Goal: Transaction & Acquisition: Purchase product/service

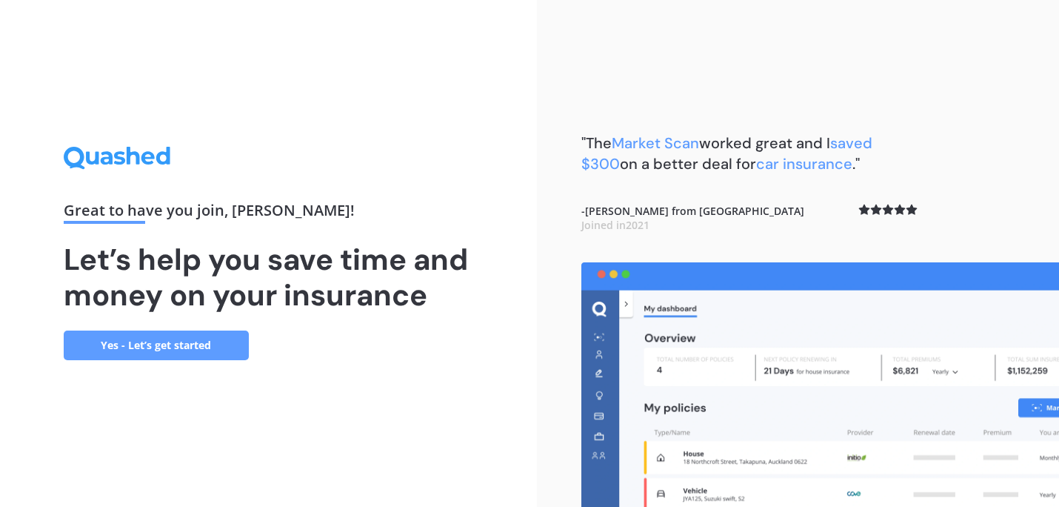
click at [198, 351] on link "Yes - Let’s get started" at bounding box center [156, 345] width 185 height 30
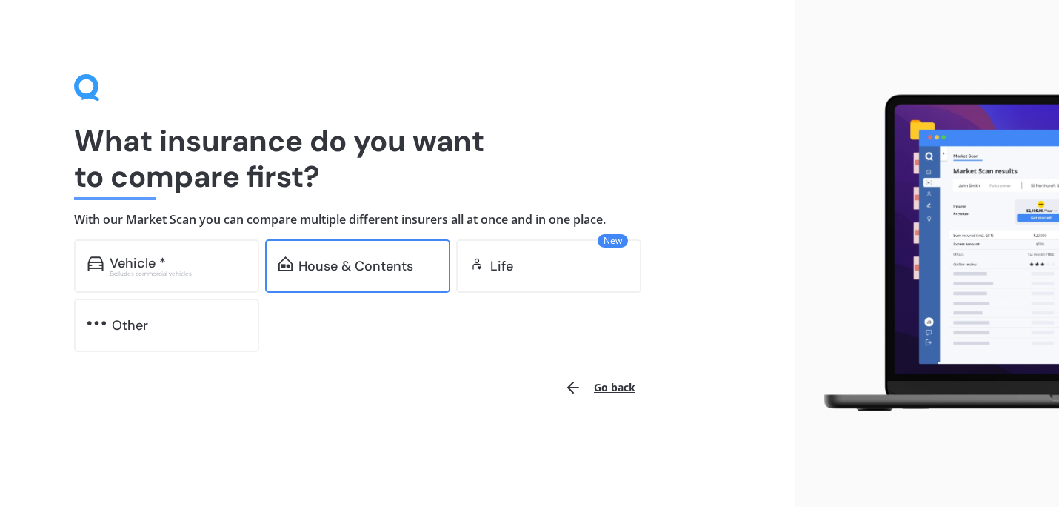
click at [350, 278] on div "House & Contents" at bounding box center [357, 265] width 185 height 53
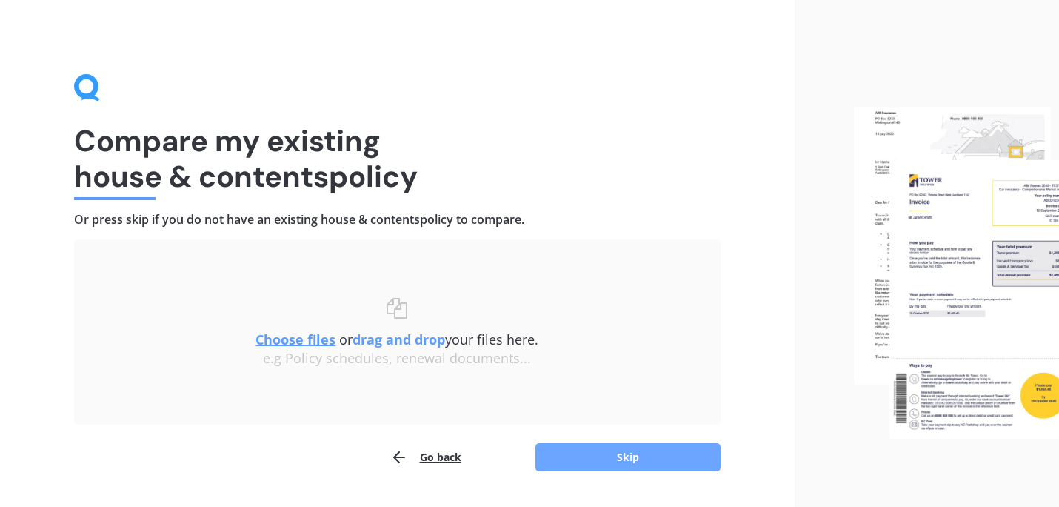
click at [631, 458] on button "Skip" at bounding box center [628, 457] width 185 height 28
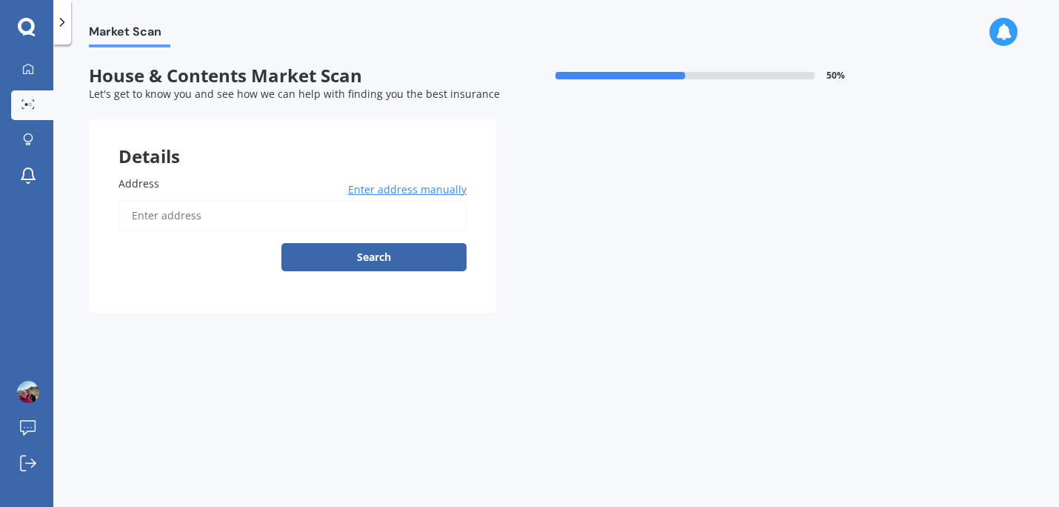
click at [252, 220] on input "Address" at bounding box center [293, 215] width 348 height 31
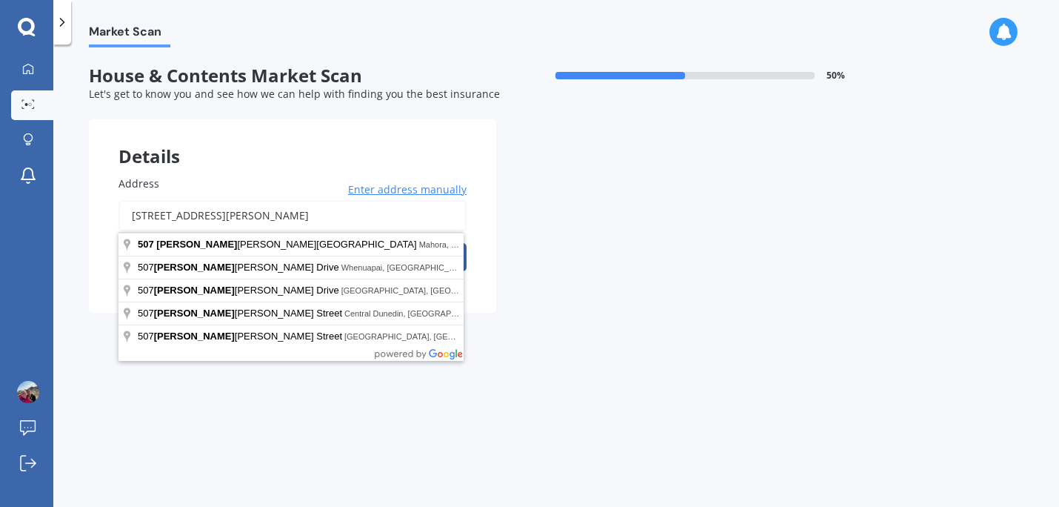
type input "[STREET_ADDRESS][PERSON_NAME]"
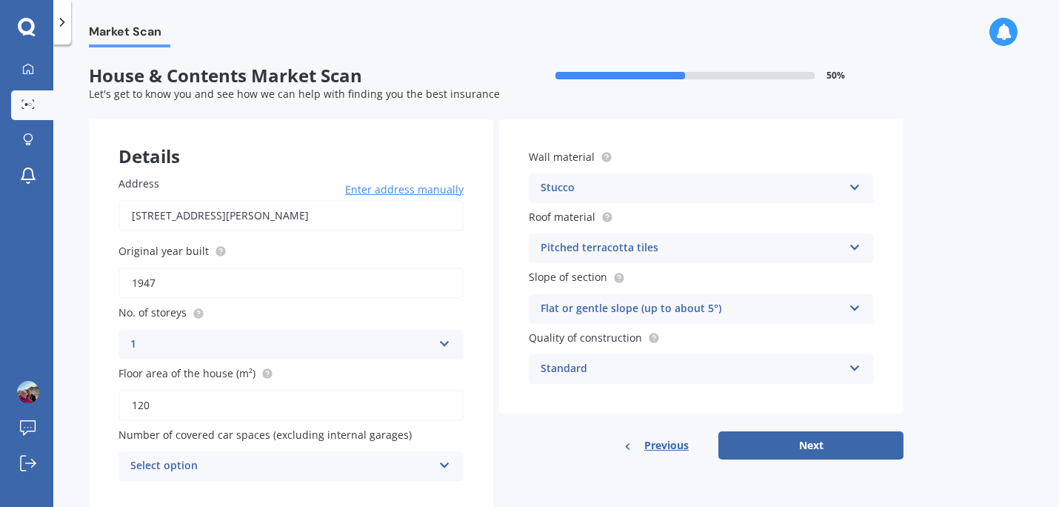
scroll to position [44, 0]
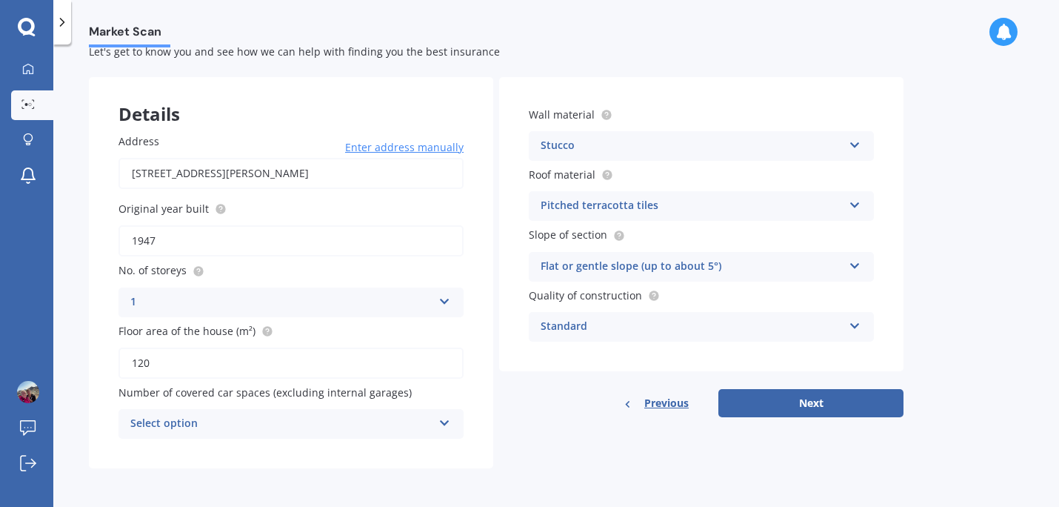
click at [323, 424] on div "Select option" at bounding box center [281, 424] width 302 height 18
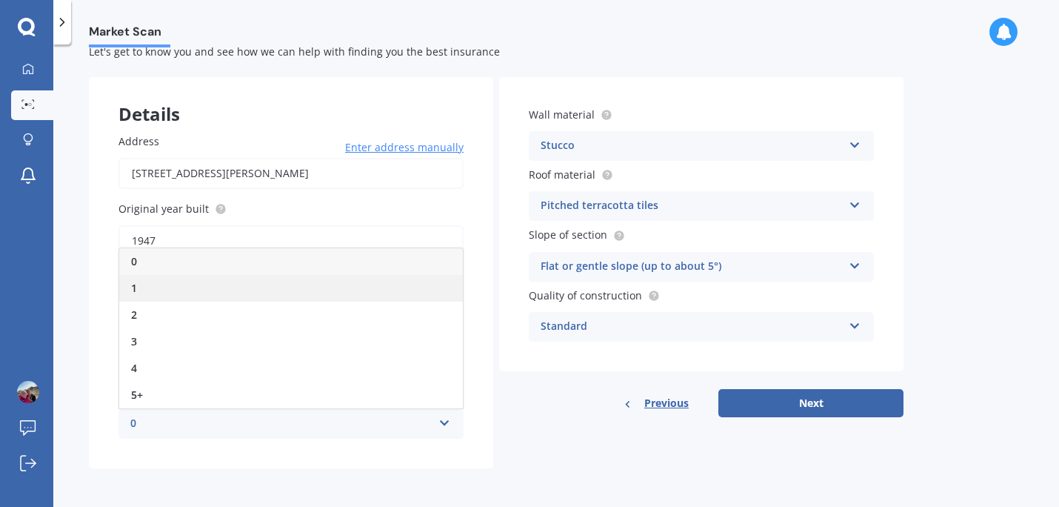
click at [266, 286] on div "1" at bounding box center [291, 288] width 344 height 27
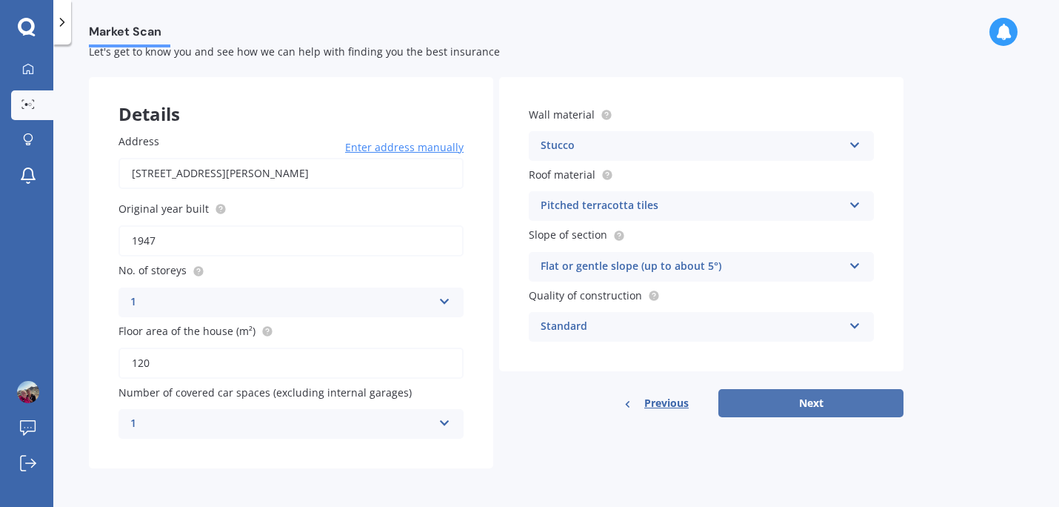
click at [759, 403] on button "Next" at bounding box center [811, 403] width 185 height 28
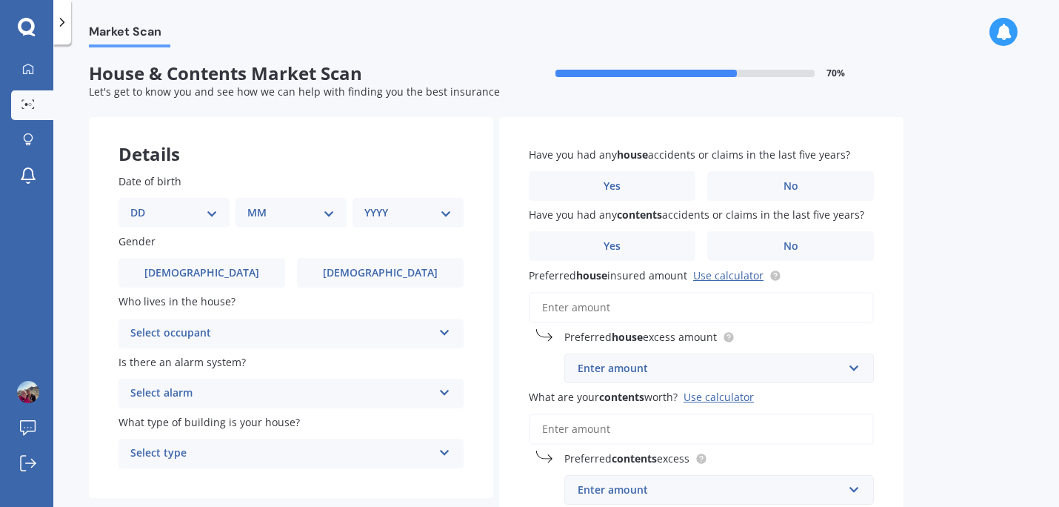
scroll to position [0, 0]
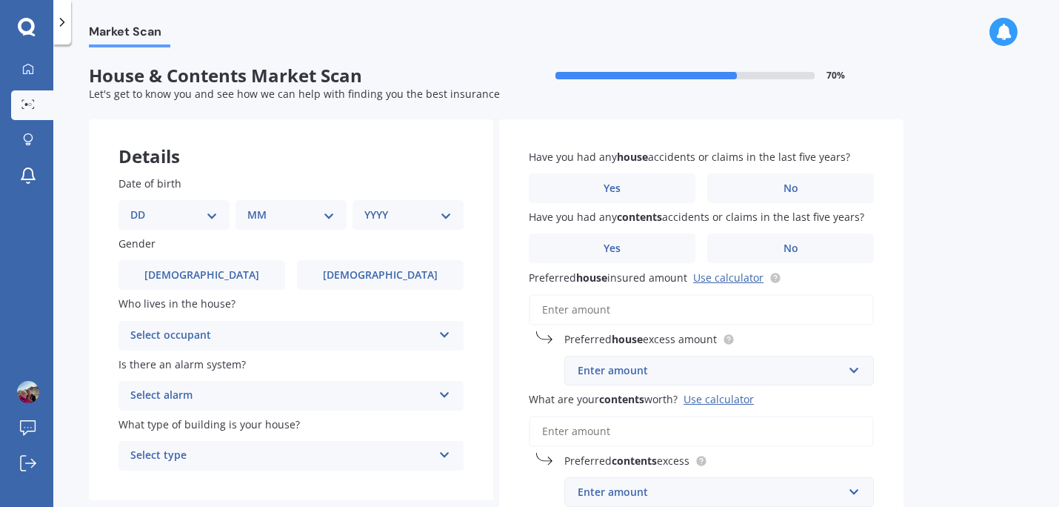
click at [186, 218] on select "DD 01 02 03 04 05 06 07 08 09 10 11 12 13 14 15 16 17 18 19 20 21 22 23 24 25 2…" at bounding box center [173, 215] width 87 height 16
select select "23"
click at [142, 207] on select "DD 01 02 03 04 05 06 07 08 09 10 11 12 13 14 15 16 17 18 19 20 21 22 23 24 25 2…" at bounding box center [173, 215] width 87 height 16
click at [276, 219] on select "MM 01 02 03 04 05 06 07 08 09 10 11 12" at bounding box center [293, 215] width 81 height 16
select select "12"
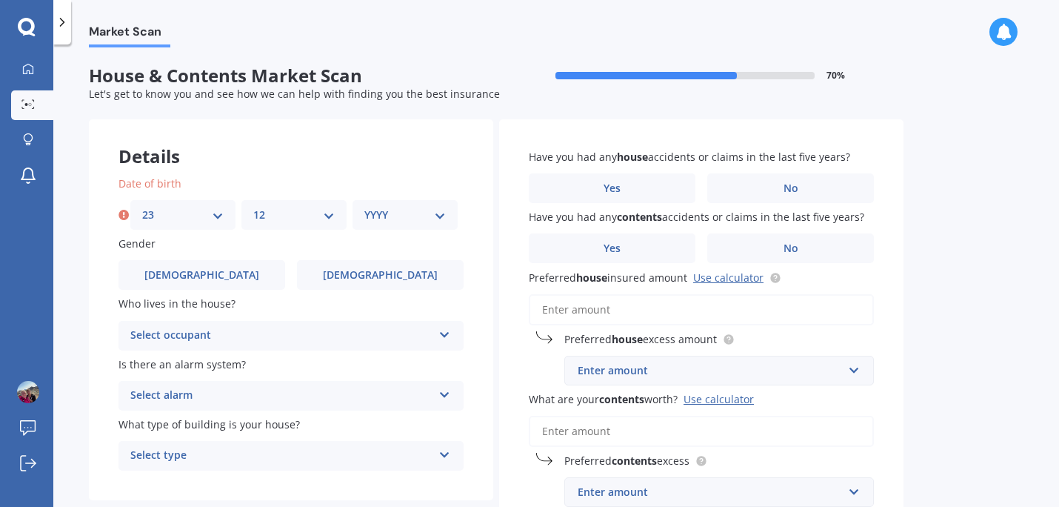
click at [253, 207] on select "MM 01 02 03 04 05 06 07 08 09 10 11 12" at bounding box center [293, 215] width 81 height 16
click at [402, 218] on select "YYYY 2009 2008 2007 2006 2005 2004 2003 2002 2001 2000 1999 1998 1997 1996 1995…" at bounding box center [404, 215] width 81 height 16
select select "2001"
click at [364, 207] on select "YYYY 2009 2008 2007 2006 2005 2004 2003 2002 2001 2000 1999 1998 1997 1996 1995…" at bounding box center [404, 215] width 81 height 16
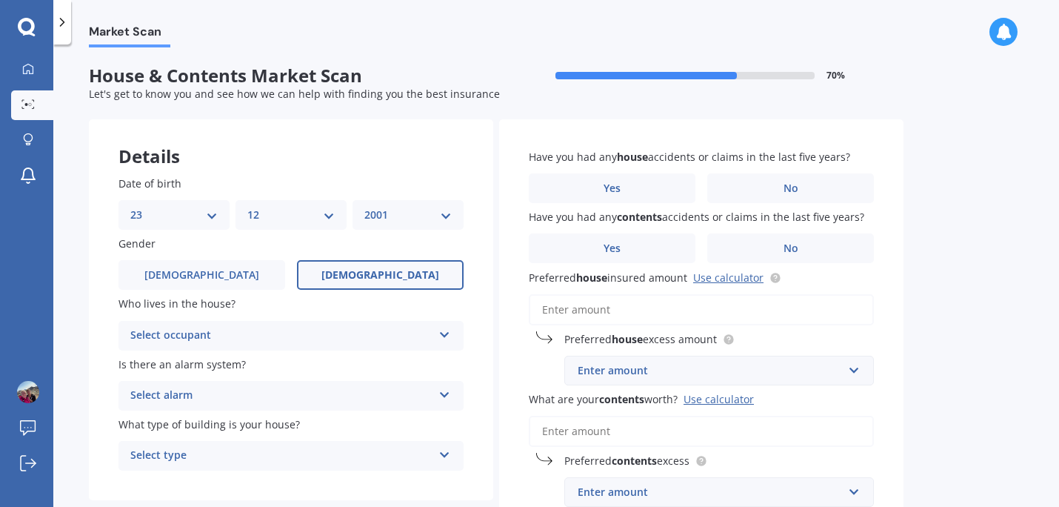
click at [363, 269] on span "[DEMOGRAPHIC_DATA]" at bounding box center [381, 275] width 118 height 13
click at [0, 0] on input "[DEMOGRAPHIC_DATA]" at bounding box center [0, 0] width 0 height 0
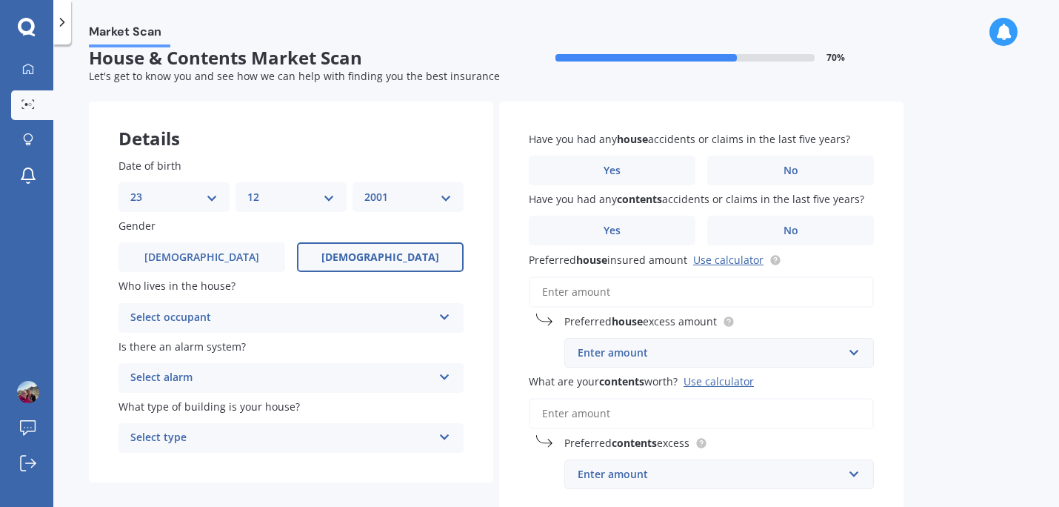
scroll to position [24, 0]
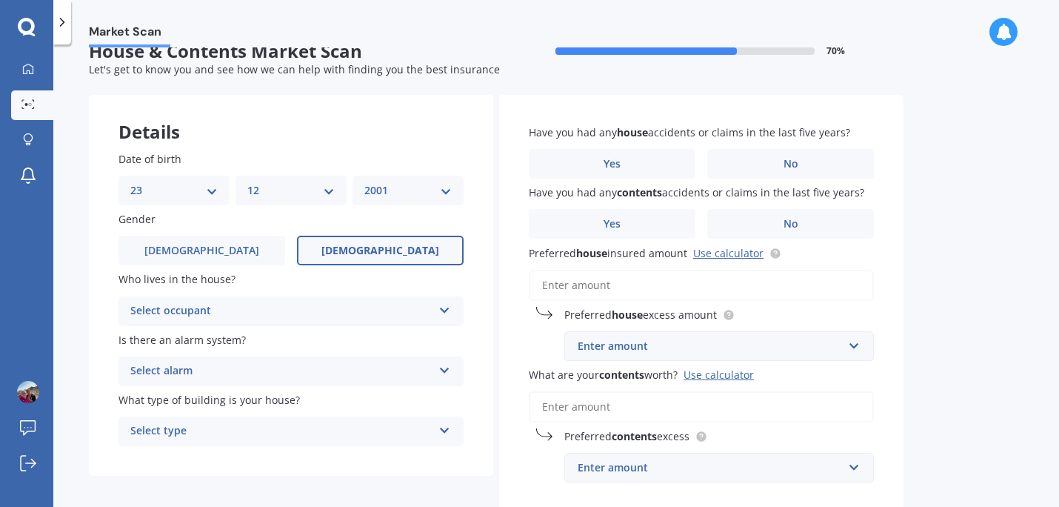
click at [313, 313] on div "Select occupant" at bounding box center [281, 311] width 302 height 18
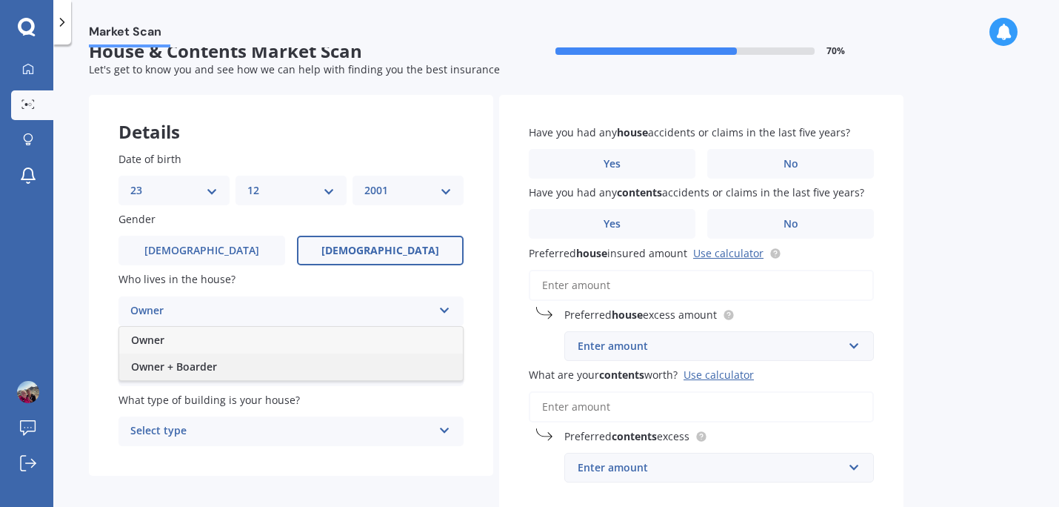
click at [285, 365] on div "Owner + Boarder" at bounding box center [291, 366] width 344 height 27
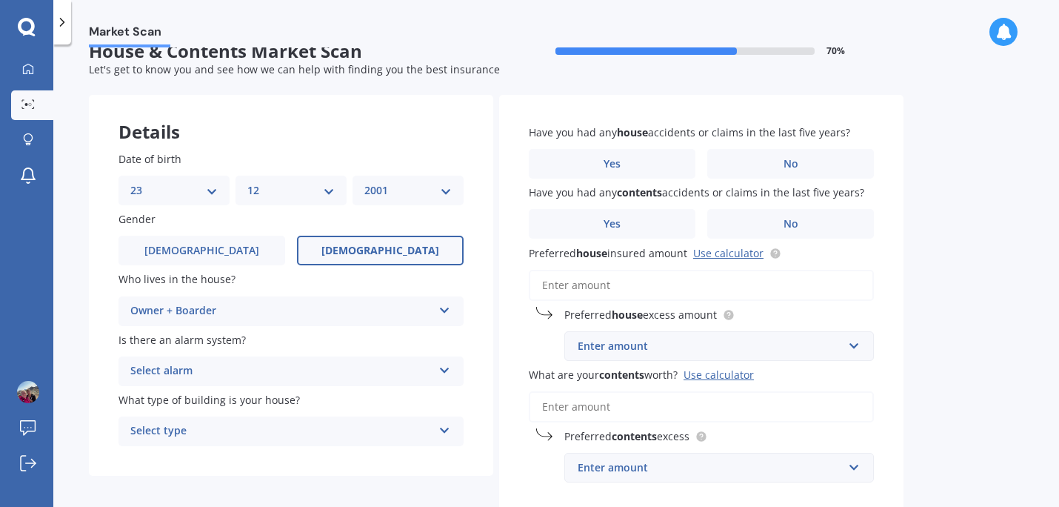
click at [268, 376] on div "Select alarm" at bounding box center [281, 371] width 302 height 18
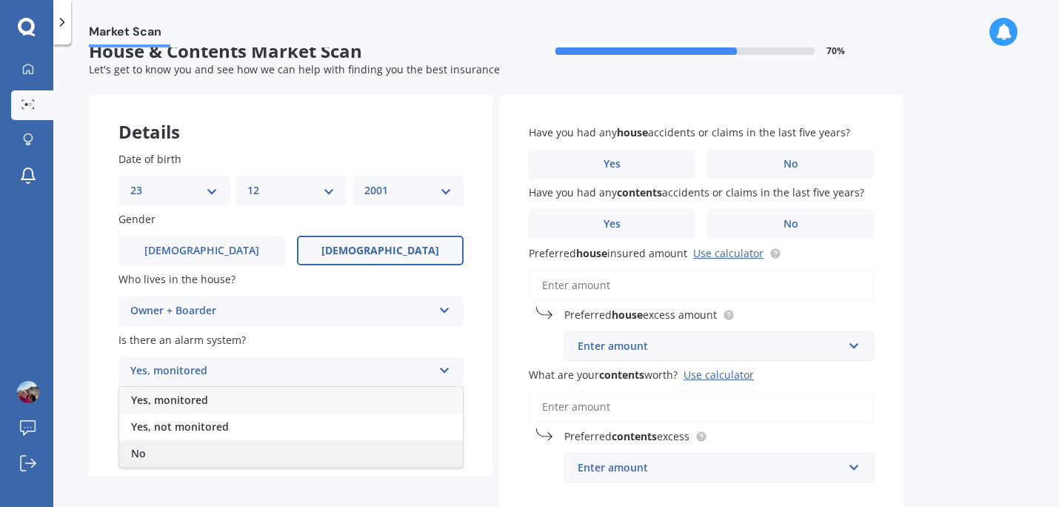
click at [244, 454] on div "No" at bounding box center [291, 453] width 344 height 27
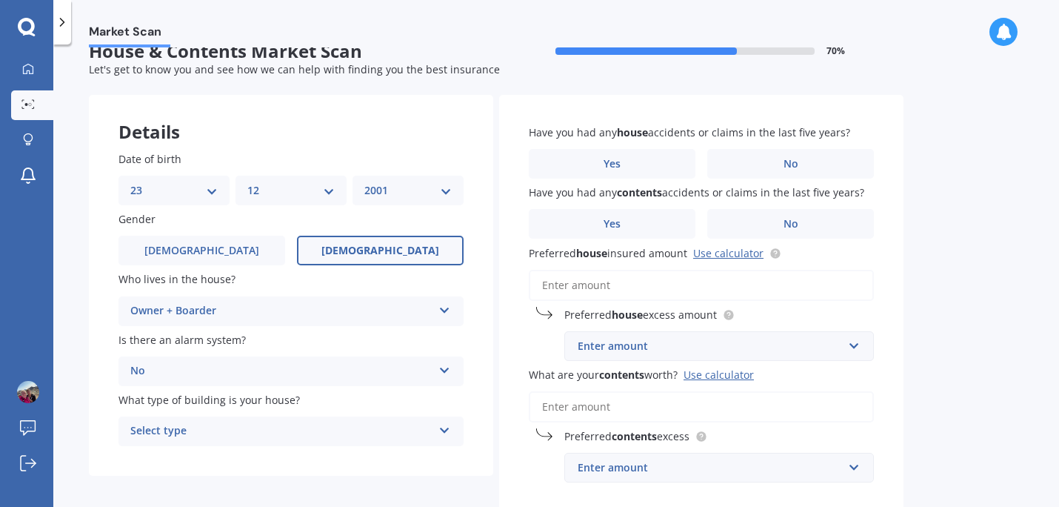
click at [247, 429] on div "Select type" at bounding box center [281, 431] width 302 height 18
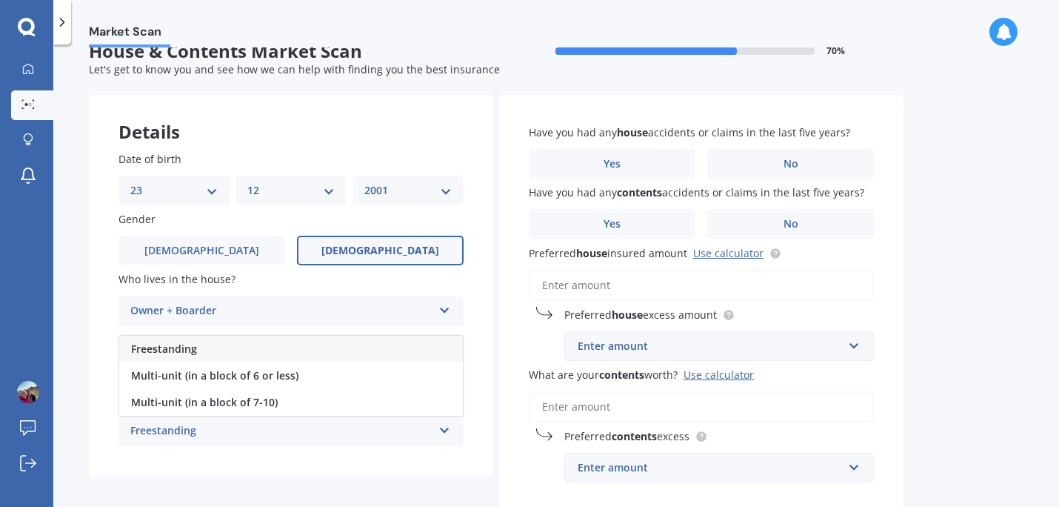
click at [259, 350] on div "Freestanding" at bounding box center [291, 349] width 344 height 27
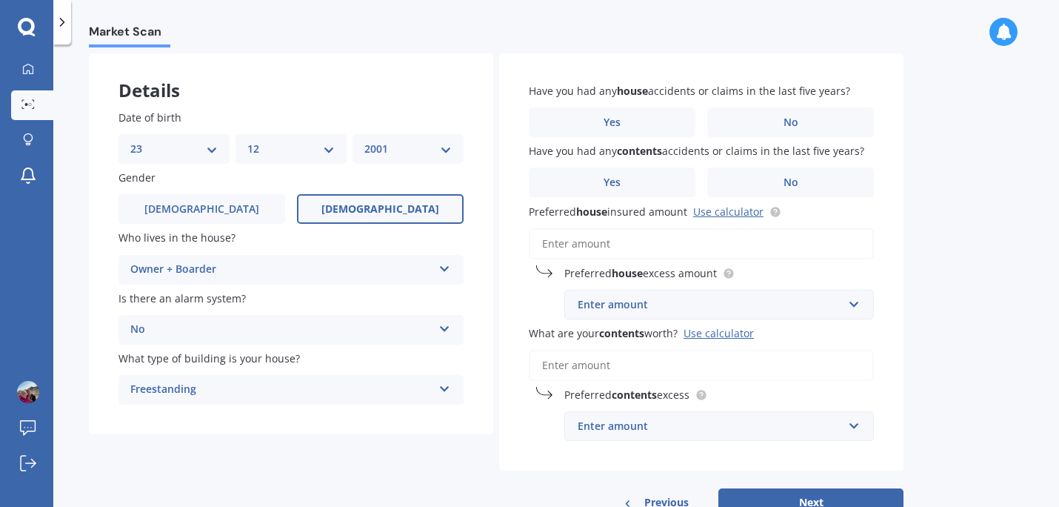
scroll to position [62, 0]
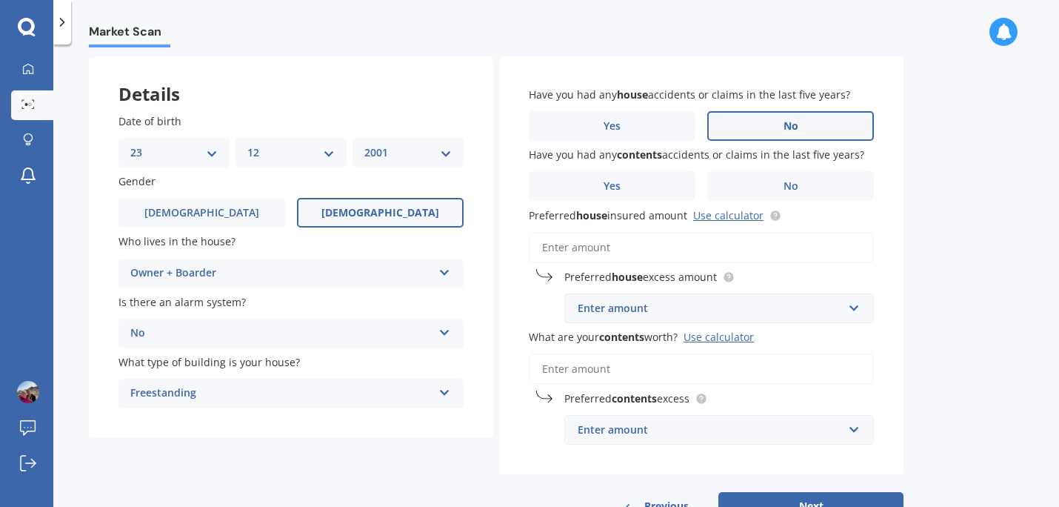
click at [790, 122] on span "No" at bounding box center [791, 126] width 15 height 13
click at [0, 0] on input "No" at bounding box center [0, 0] width 0 height 0
click at [782, 184] on label "No" at bounding box center [790, 186] width 167 height 30
click at [0, 0] on input "No" at bounding box center [0, 0] width 0 height 0
click at [728, 257] on input "Preferred house insured amount Use calculator" at bounding box center [701, 247] width 345 height 31
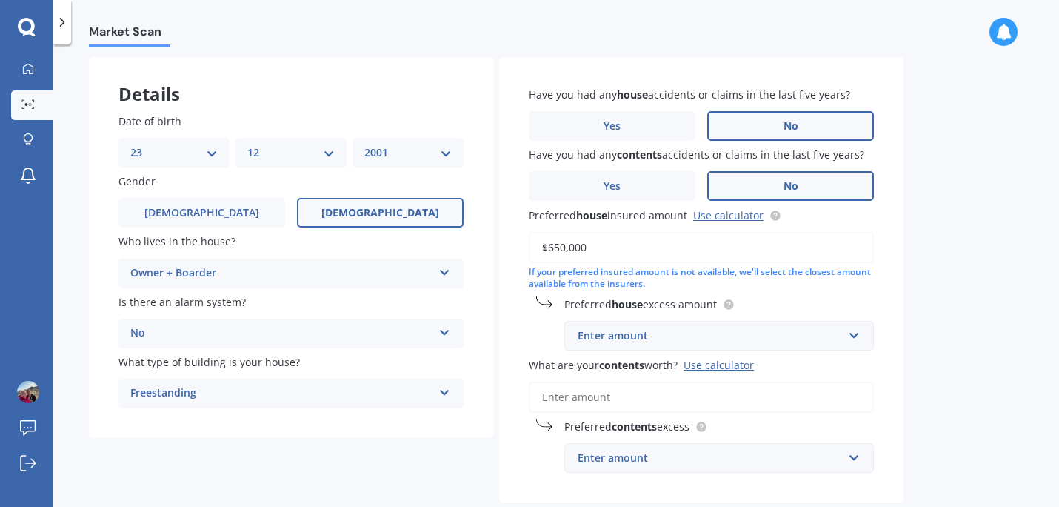
type input "$650,000"
click at [670, 339] on div "Enter amount" at bounding box center [710, 335] width 265 height 16
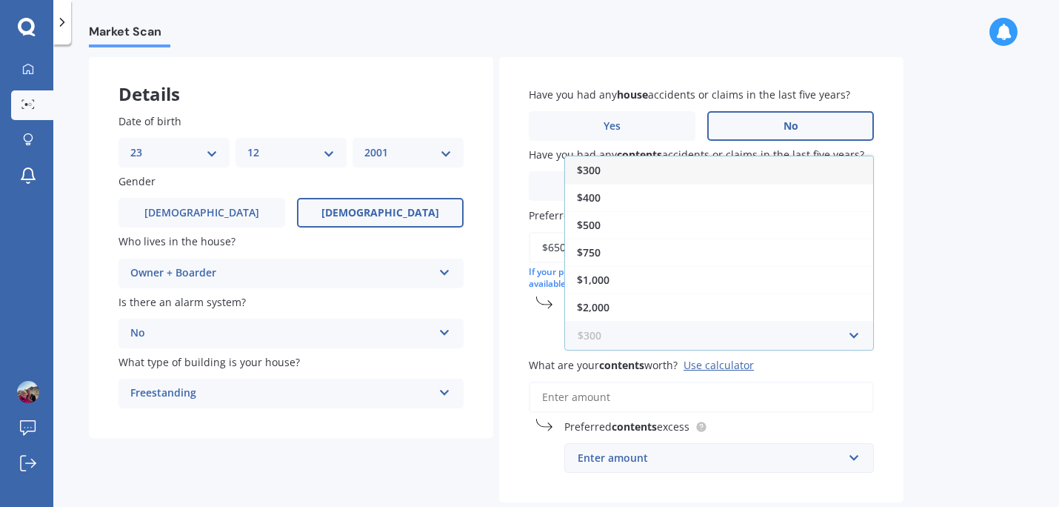
click at [670, 339] on input "text" at bounding box center [714, 336] width 296 height 28
click at [623, 259] on div "$750" at bounding box center [719, 252] width 308 height 27
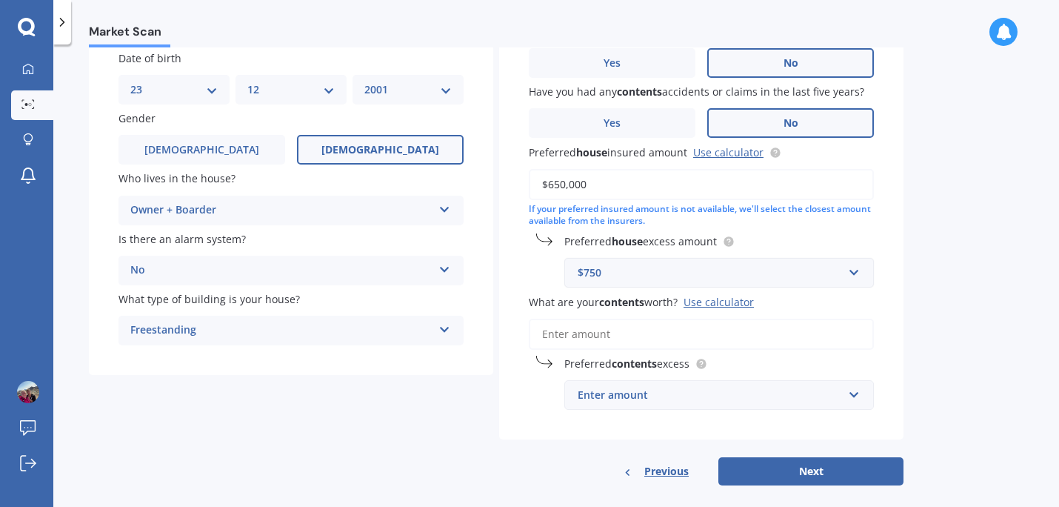
scroll to position [127, 0]
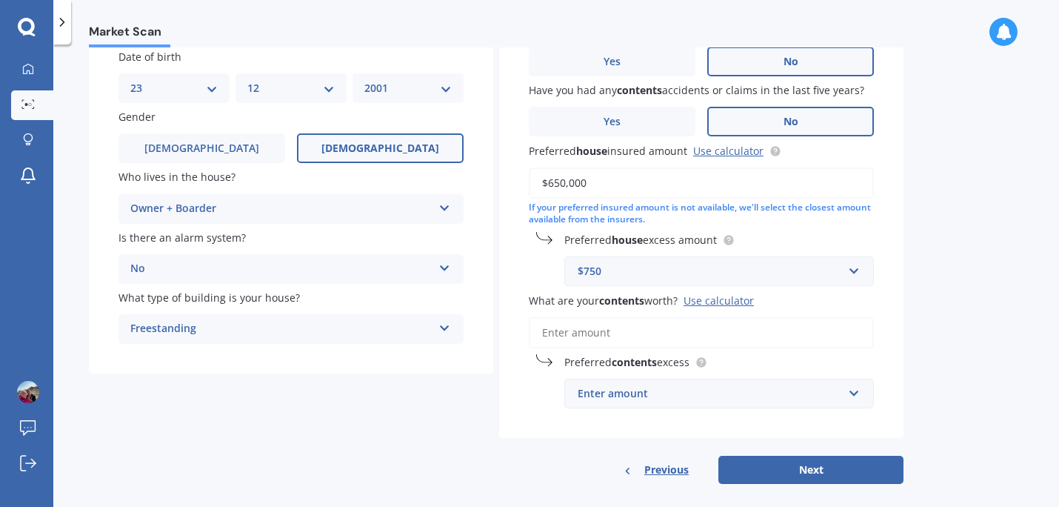
click at [611, 334] on input "What are your contents worth? Use calculator" at bounding box center [701, 332] width 345 height 31
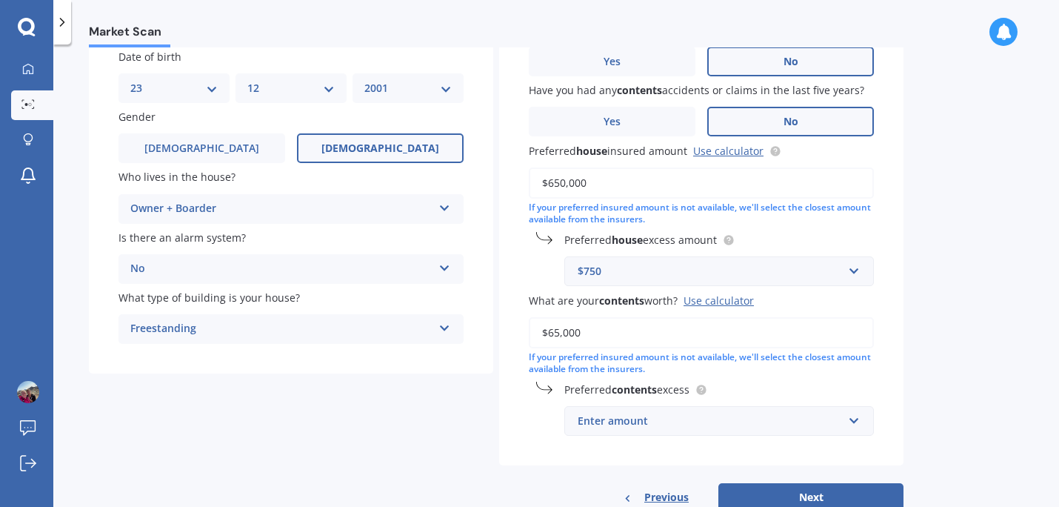
type input "$65,000"
click at [656, 427] on div "Enter amount" at bounding box center [710, 421] width 265 height 16
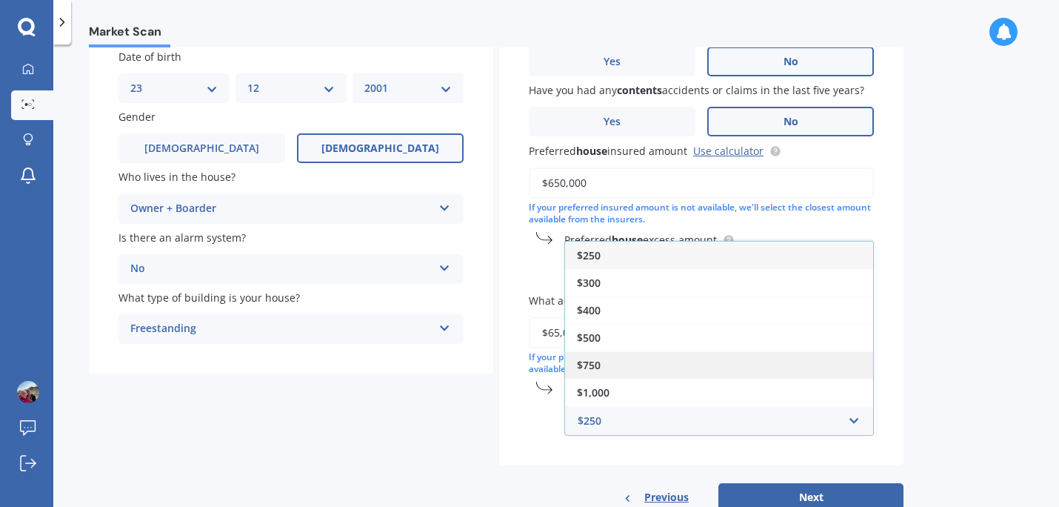
click at [607, 366] on div "$750" at bounding box center [719, 364] width 308 height 27
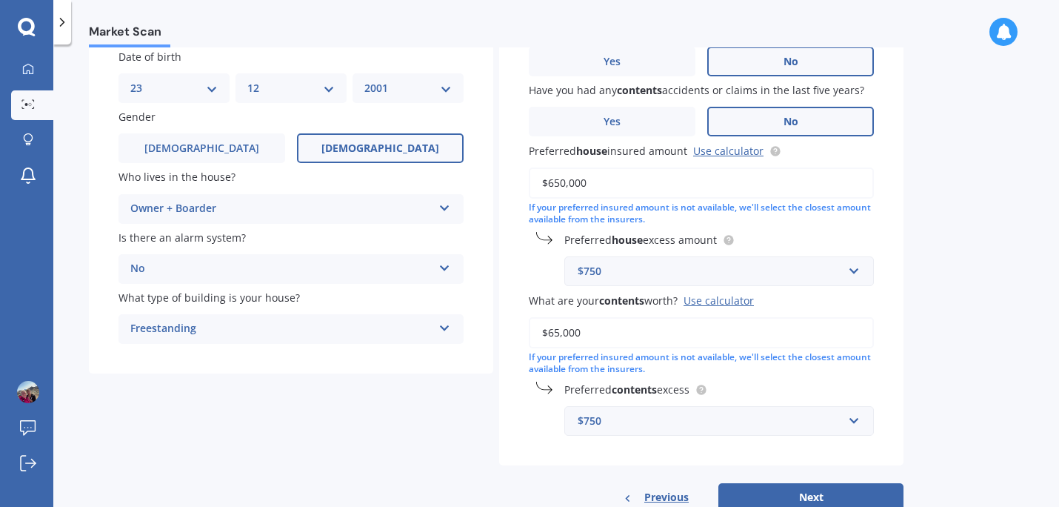
scroll to position [172, 0]
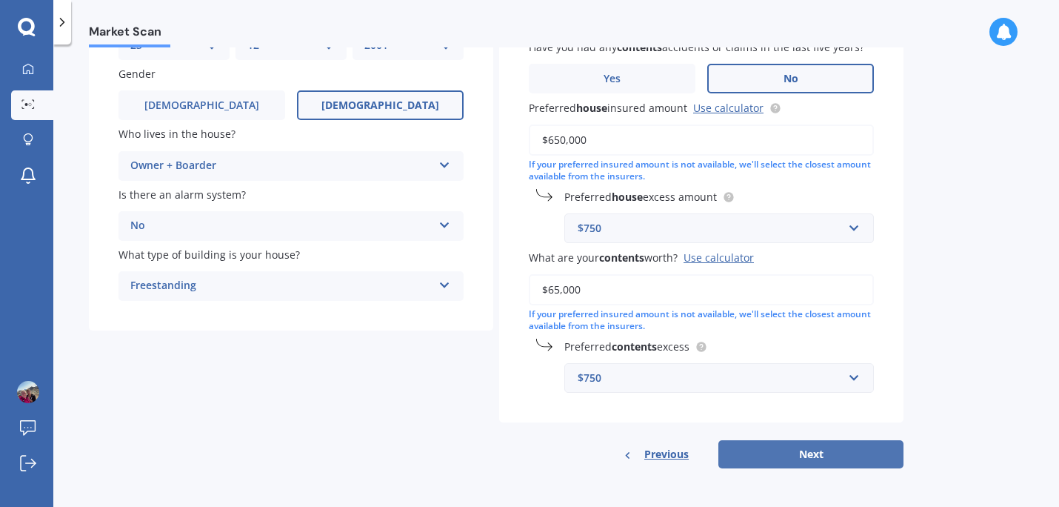
click at [771, 453] on button "Next" at bounding box center [811, 454] width 185 height 28
select select "23"
select select "12"
select select "2001"
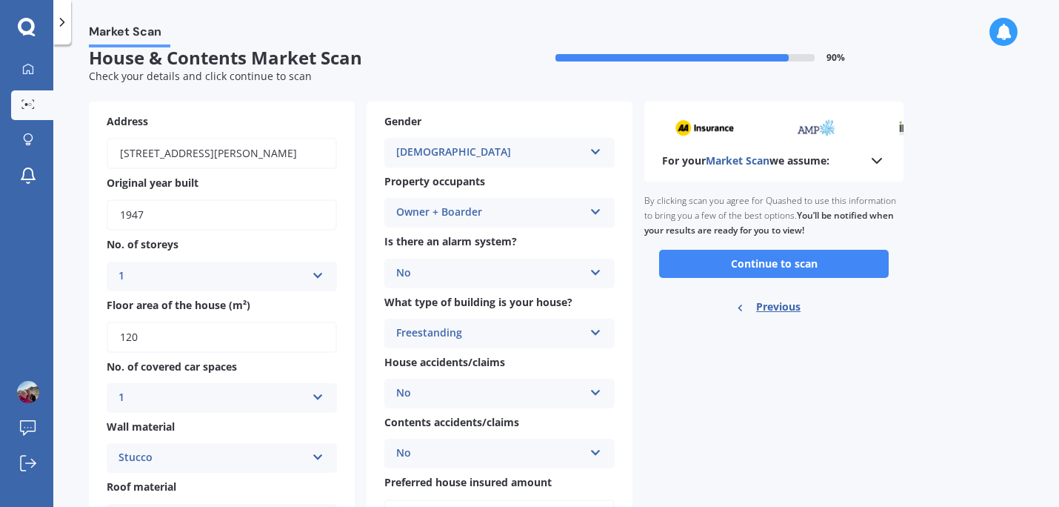
scroll to position [19, 0]
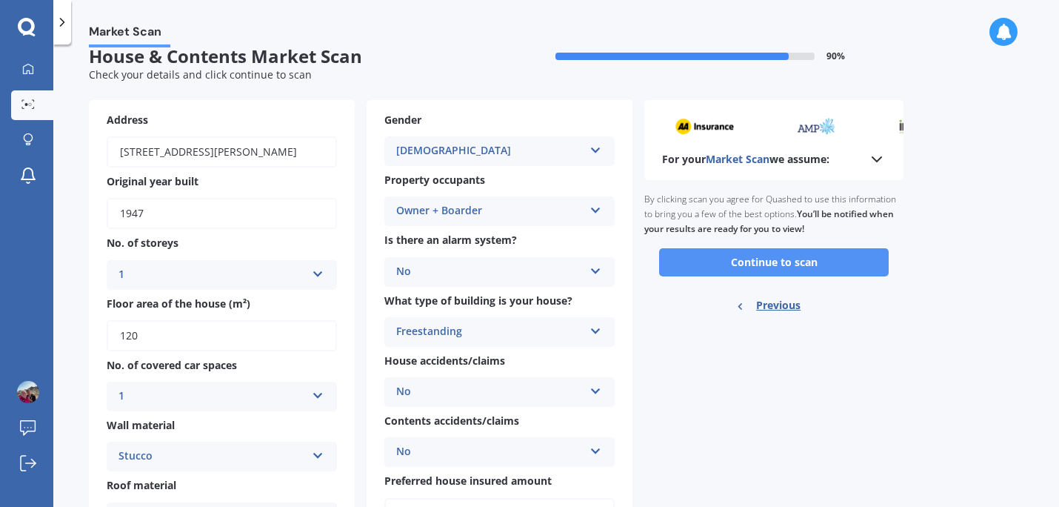
click at [736, 263] on button "Continue to scan" at bounding box center [774, 262] width 230 height 28
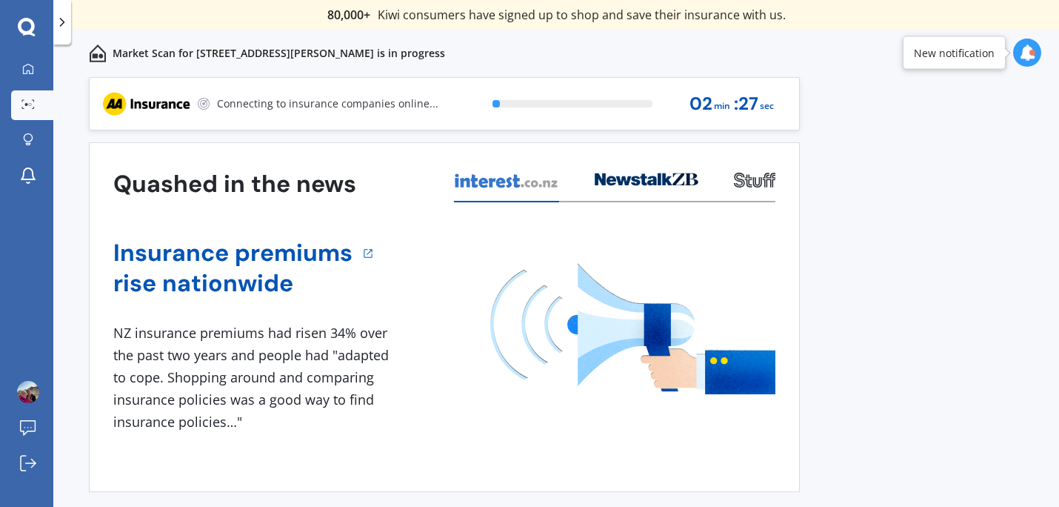
scroll to position [30, 0]
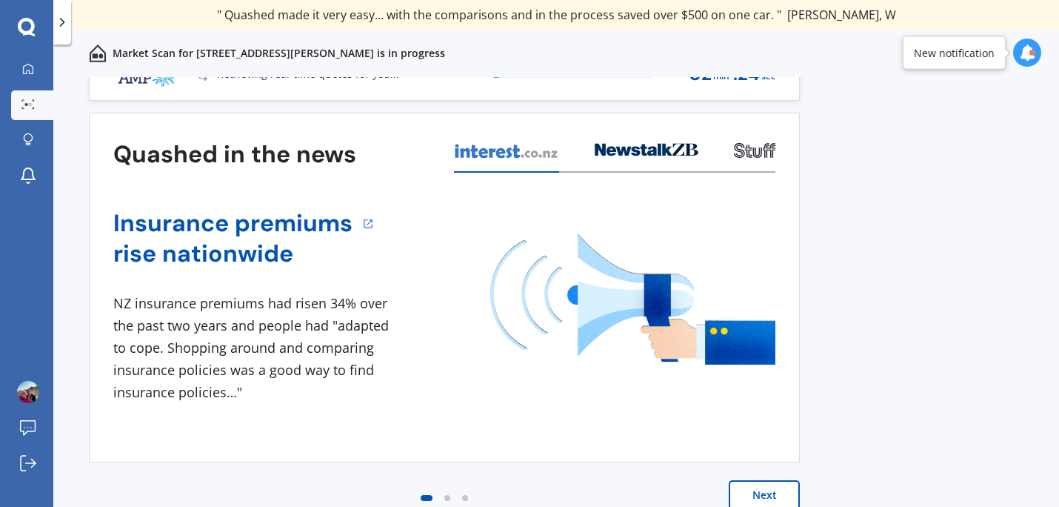
click at [775, 491] on button "Next" at bounding box center [764, 495] width 71 height 30
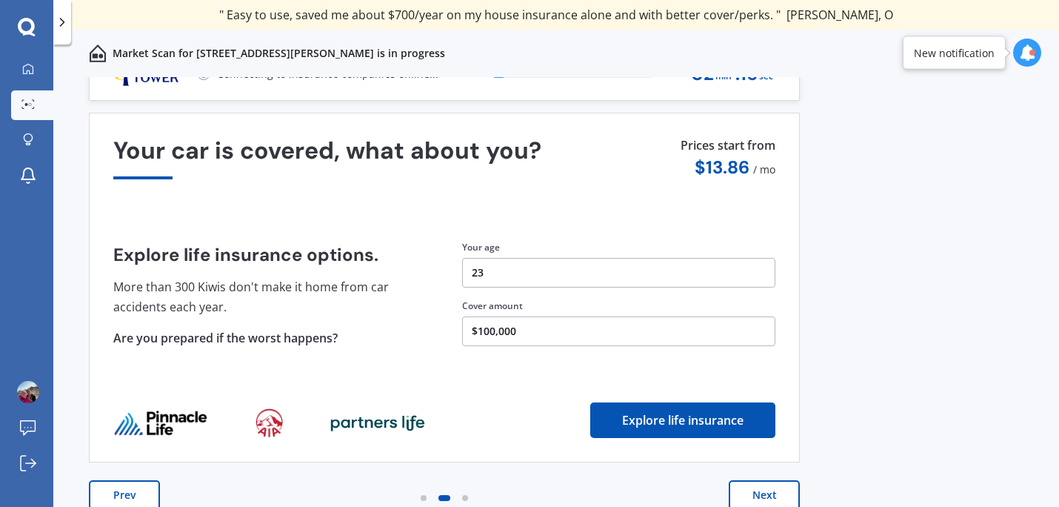
click at [755, 490] on button "Next" at bounding box center [764, 495] width 71 height 30
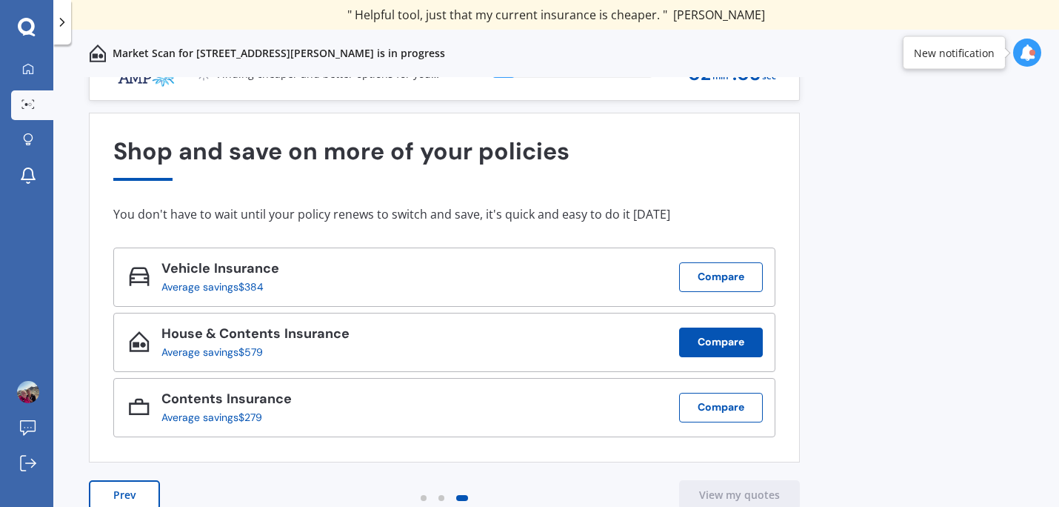
click at [725, 342] on button "Compare" at bounding box center [721, 342] width 84 height 30
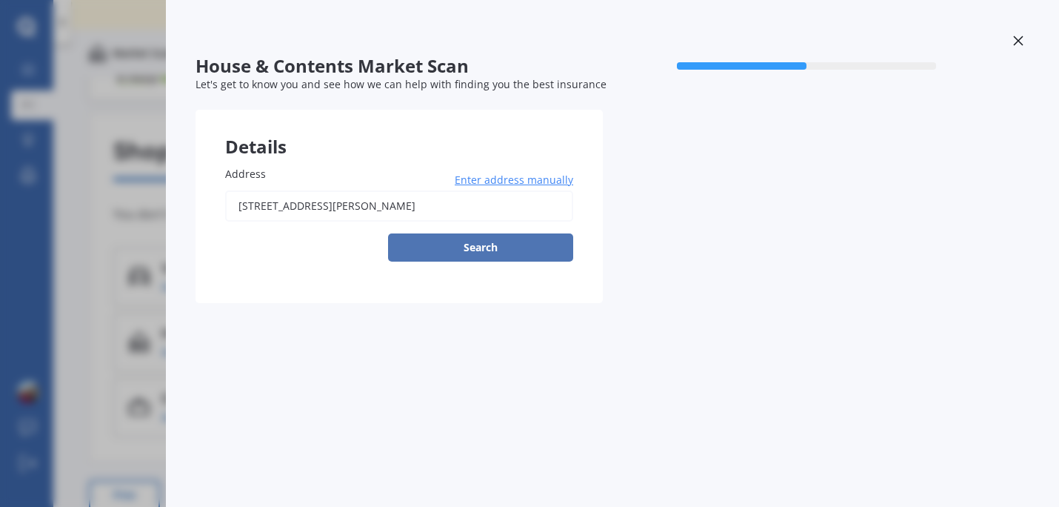
click at [526, 255] on button "Search" at bounding box center [480, 247] width 185 height 28
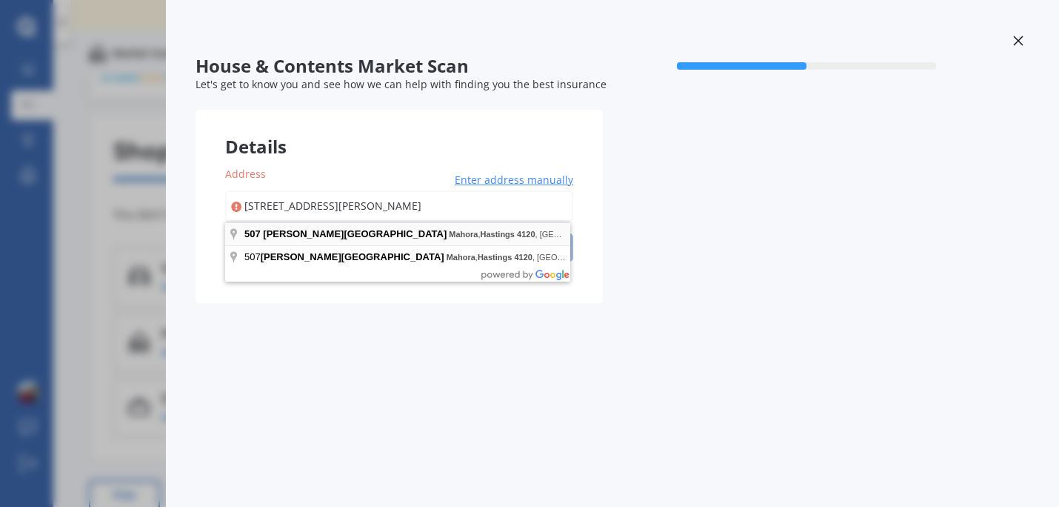
type input "[STREET_ADDRESS][PERSON_NAME]"
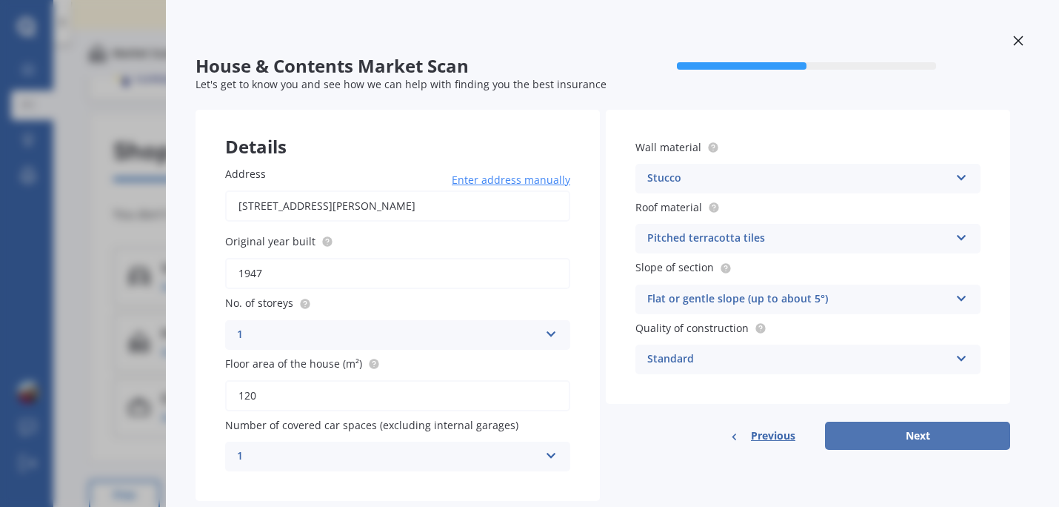
click at [884, 428] on button "Next" at bounding box center [917, 436] width 185 height 28
select select "23"
select select "12"
select select "2001"
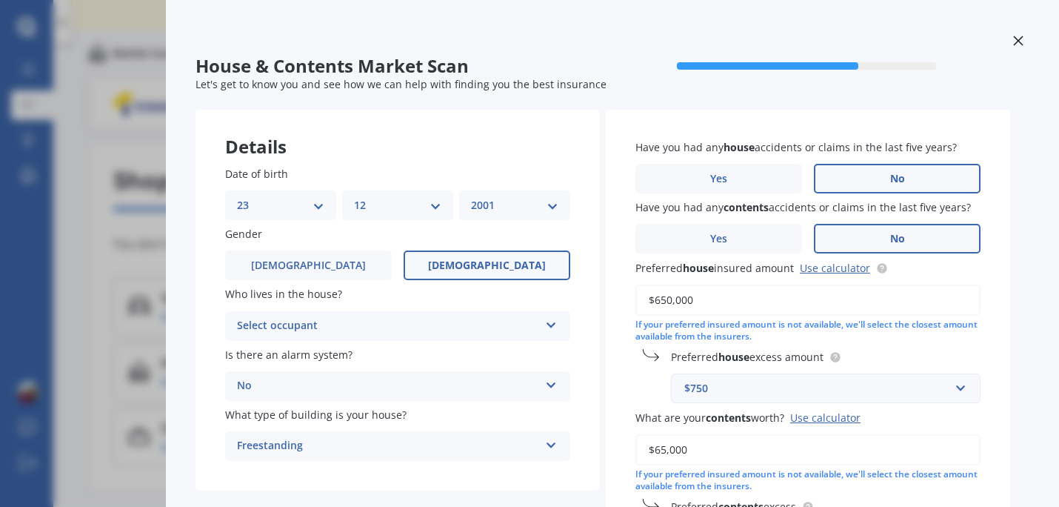
scroll to position [165, 0]
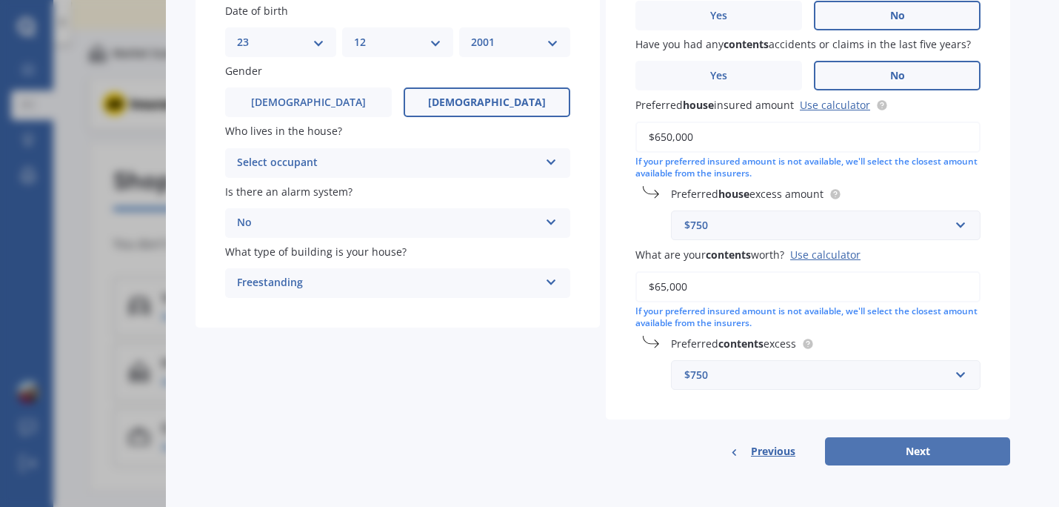
click at [883, 448] on button "Next" at bounding box center [917, 451] width 185 height 28
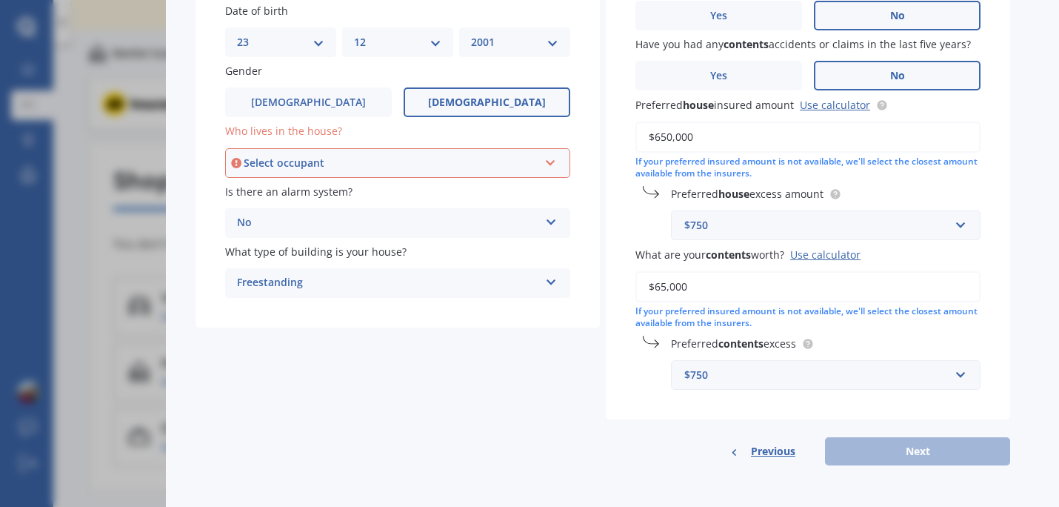
click at [445, 164] on div "Select occupant" at bounding box center [391, 163] width 295 height 16
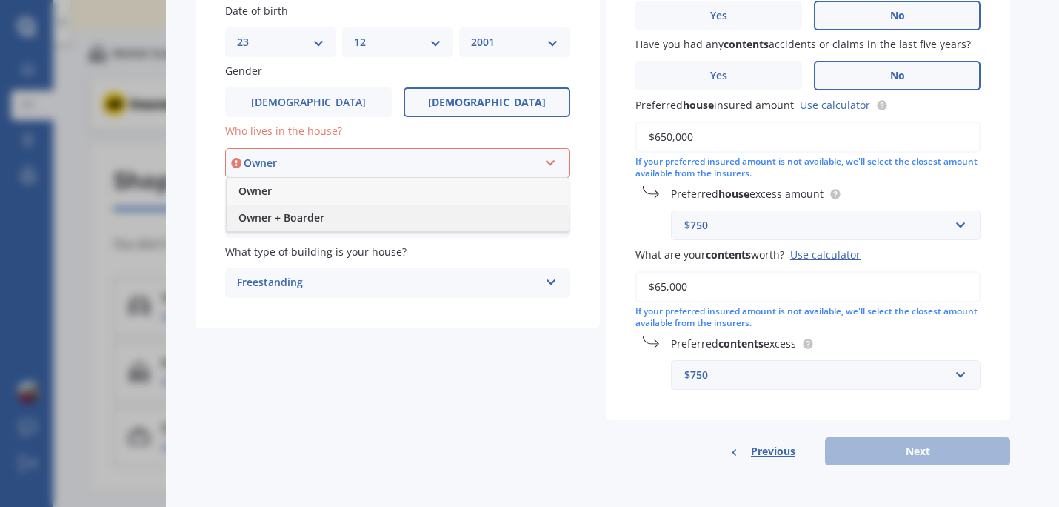
click at [416, 209] on div "Owner + Boarder" at bounding box center [398, 217] width 342 height 27
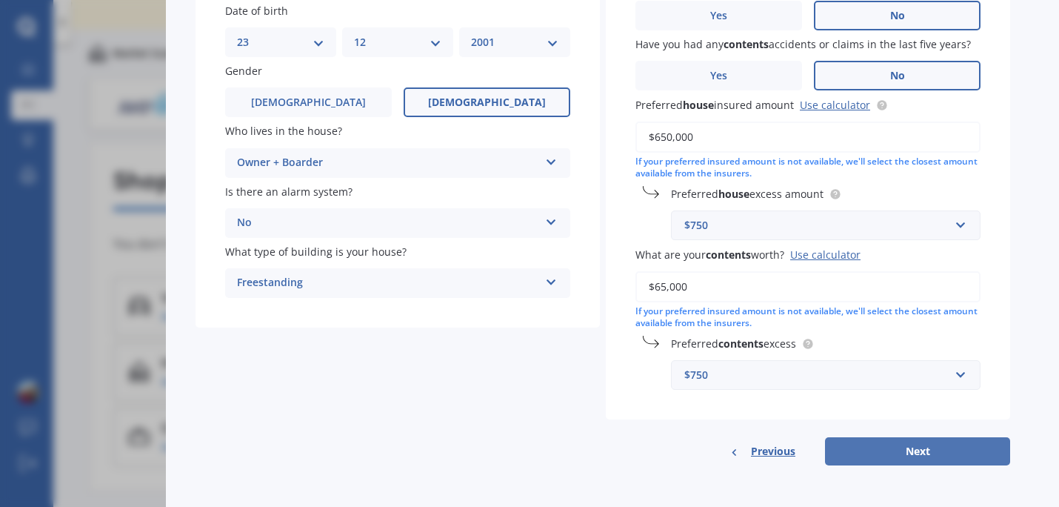
click at [901, 453] on button "Next" at bounding box center [917, 451] width 185 height 28
select select "23"
select select "12"
select select "2001"
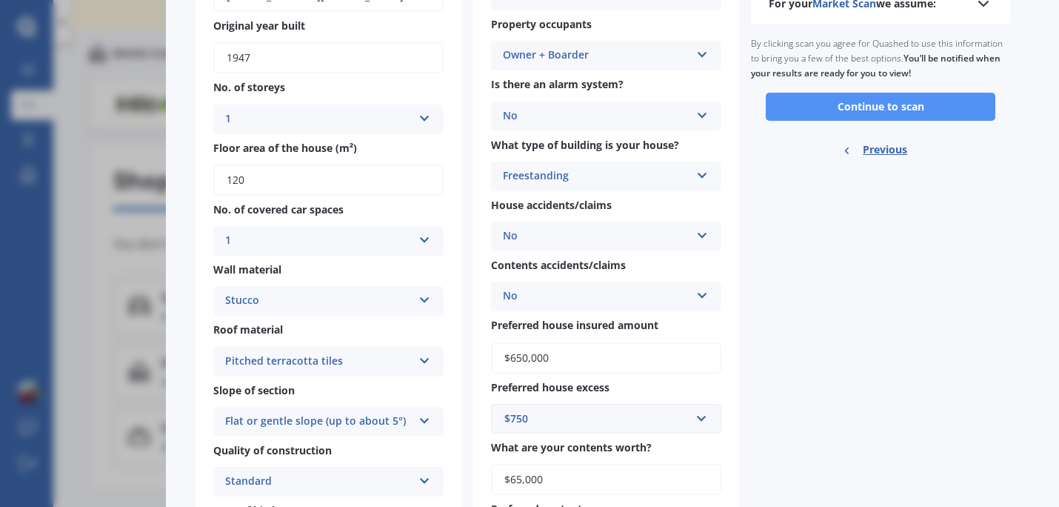
click at [874, 106] on button "Continue to scan" at bounding box center [881, 107] width 230 height 28
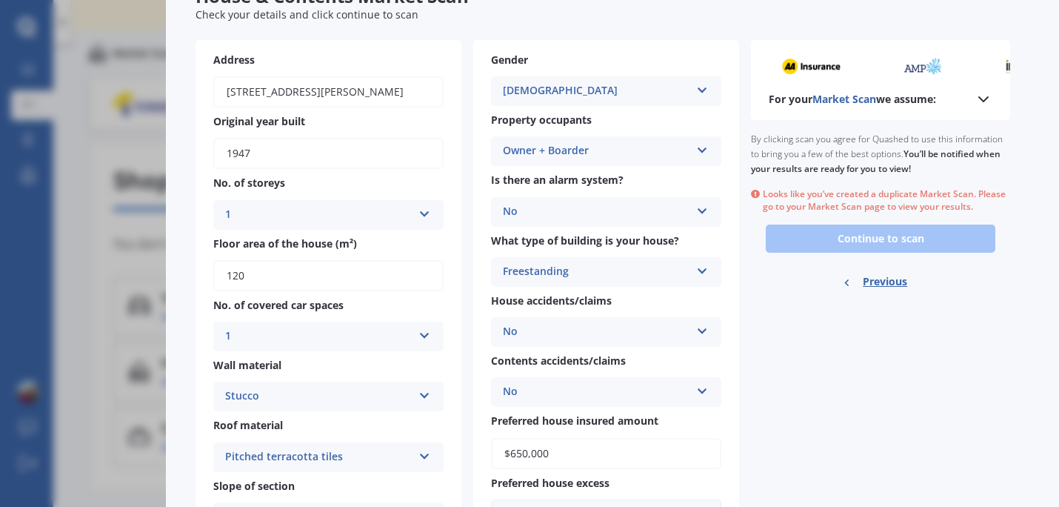
scroll to position [0, 0]
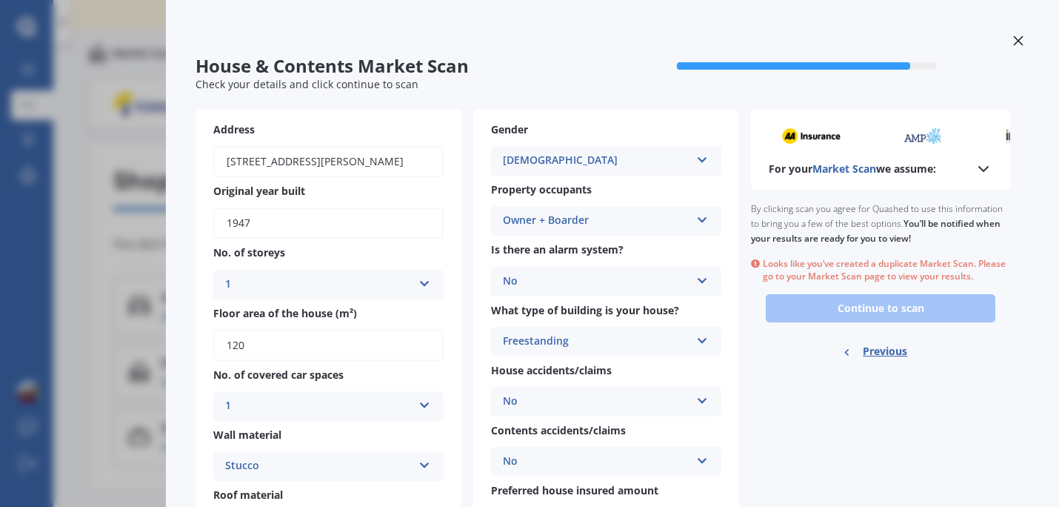
click at [1013, 39] on icon at bounding box center [1018, 41] width 10 height 10
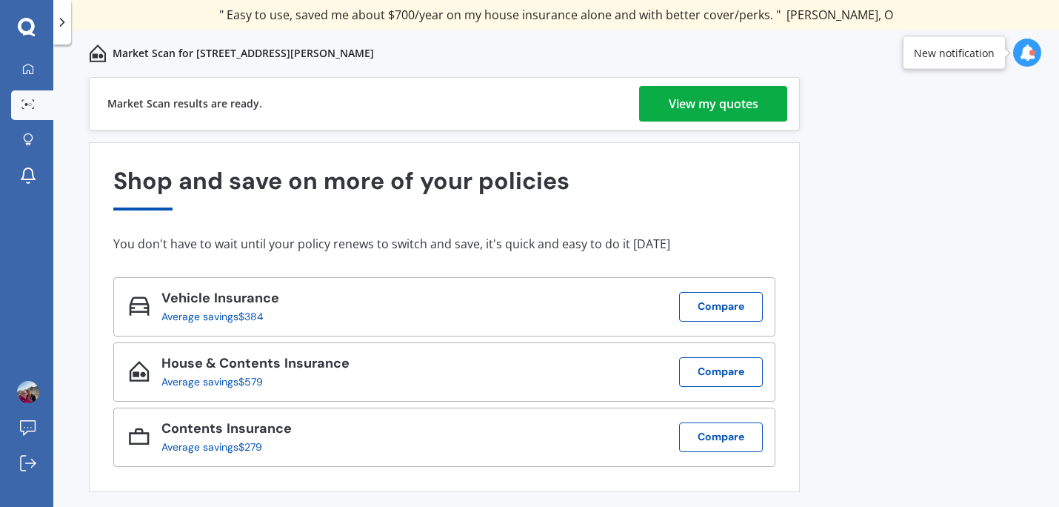
click at [722, 93] on div "View my quotes" at bounding box center [714, 104] width 90 height 36
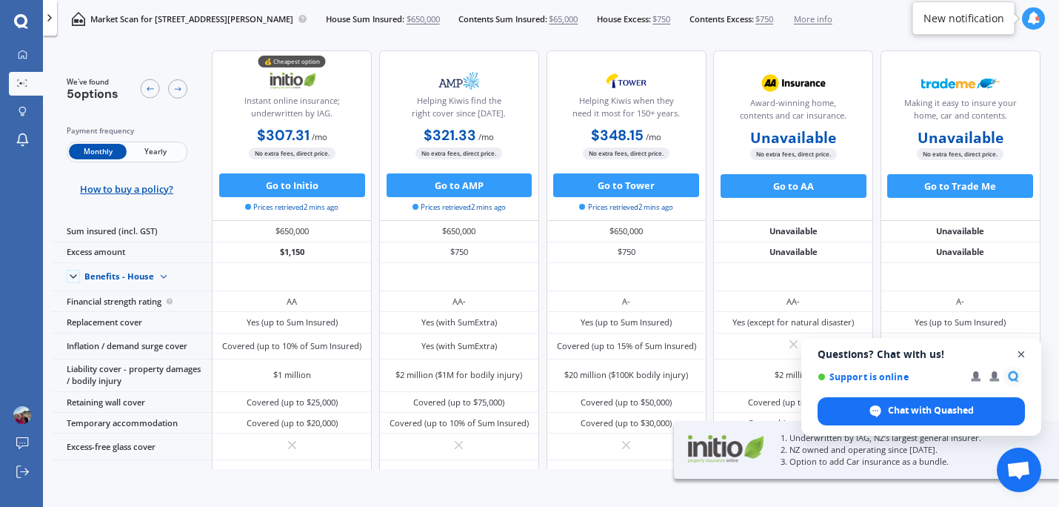
click at [1022, 350] on span "Close chat" at bounding box center [1022, 354] width 19 height 19
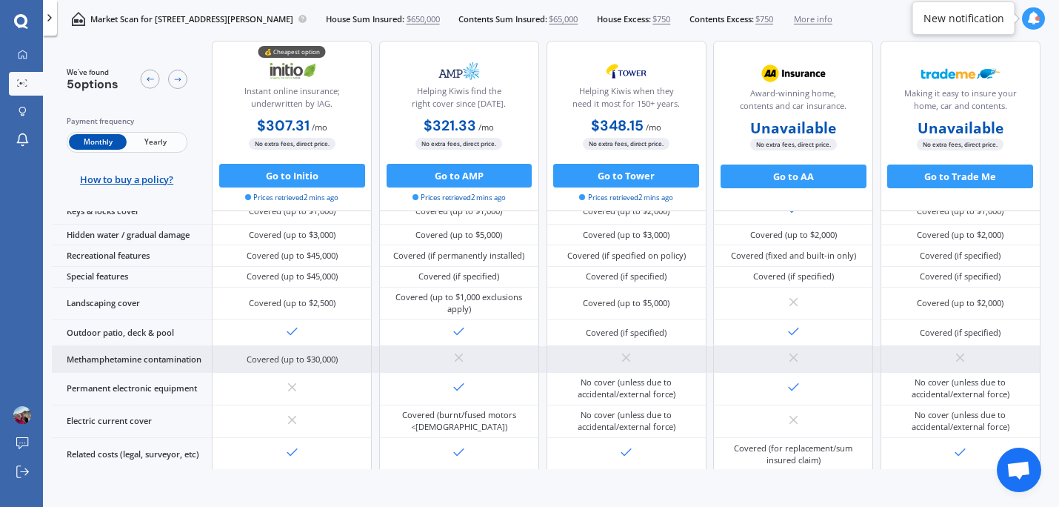
scroll to position [326, 0]
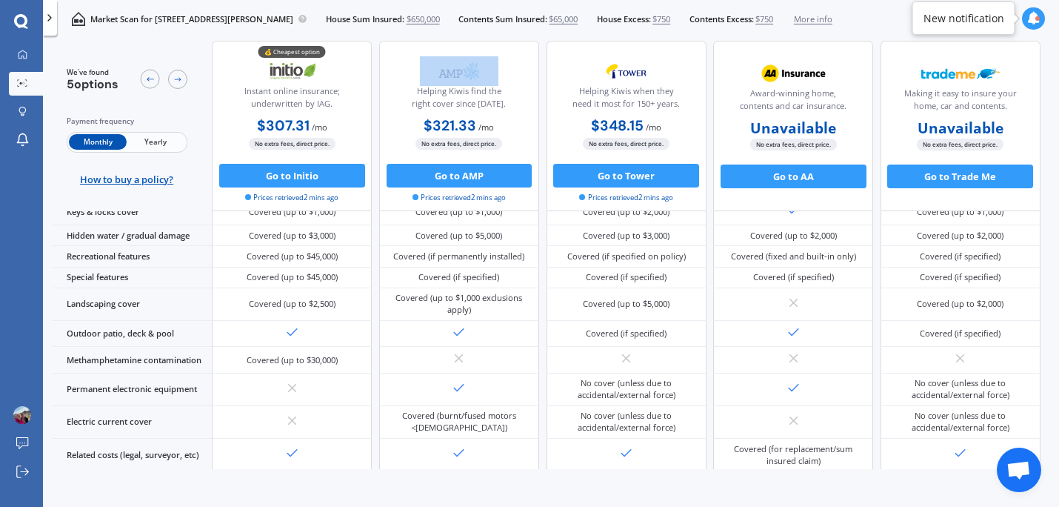
drag, startPoint x: 542, startPoint y: 54, endPoint x: 458, endPoint y: 76, distance: 86.6
click at [458, 76] on div "💰 Cheapest option Instant online insurance; underwritten by IAG. $307.31 / mo $…" at bounding box center [626, 126] width 828 height 170
click at [527, 68] on div "Helping Kiwis find the right cover since [DATE]." at bounding box center [459, 85] width 139 height 59
click at [180, 80] on icon at bounding box center [177, 80] width 7 height 4
